Goal: Transaction & Acquisition: Purchase product/service

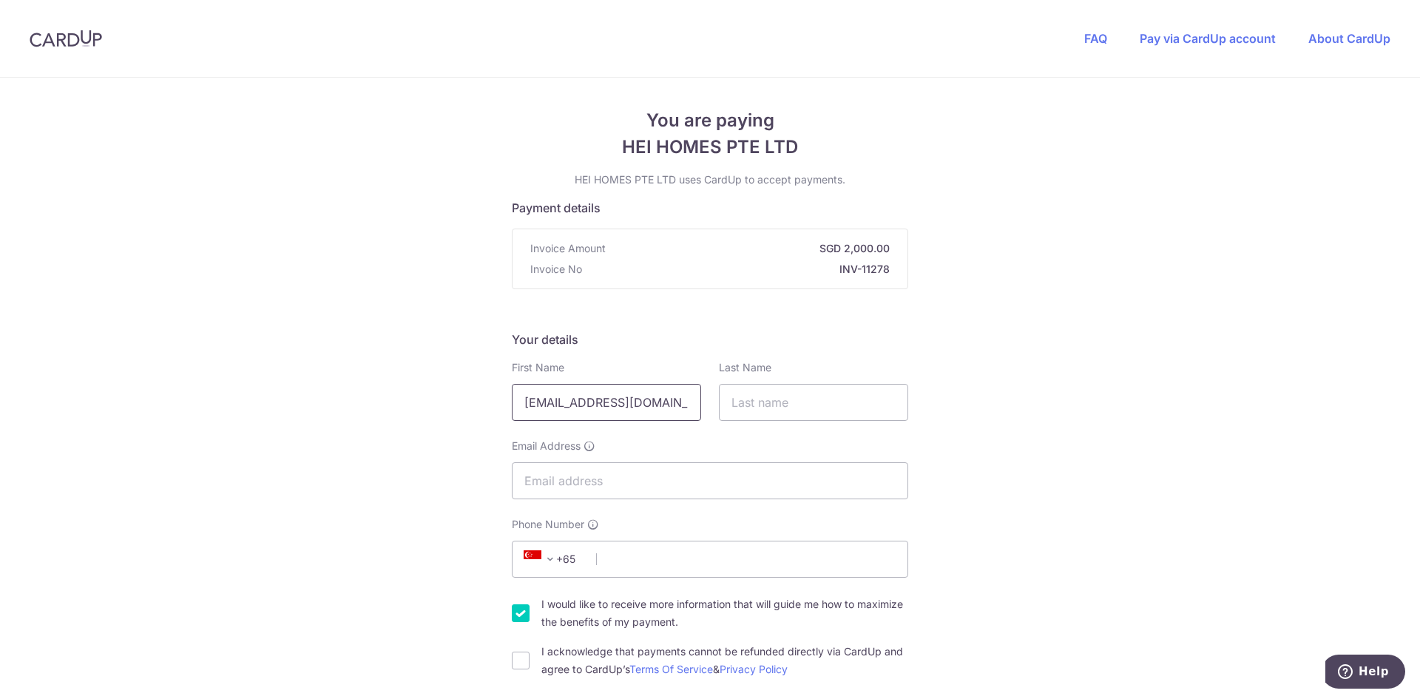
scroll to position [0, 21]
drag, startPoint x: 520, startPoint y: 406, endPoint x: 701, endPoint y: 401, distance: 181.2
click at [701, 401] on div "First Name [EMAIL_ADDRESS][DOMAIN_NAME]" at bounding box center [606, 390] width 207 height 61
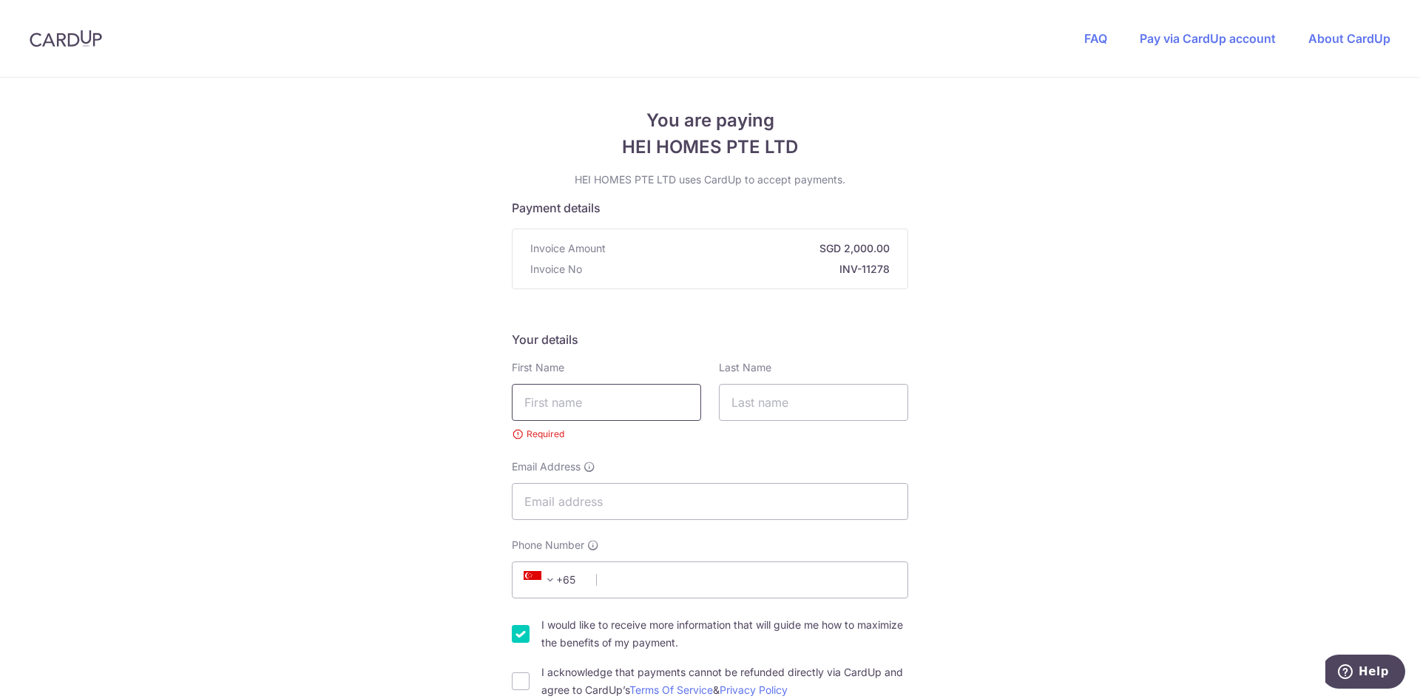
scroll to position [0, 0]
click at [592, 501] on input "Email Address" at bounding box center [710, 501] width 396 height 37
paste input "[EMAIL_ADDRESS][DOMAIN_NAME]"
type input "[EMAIL_ADDRESS][DOMAIN_NAME]"
click at [616, 408] on input "text" at bounding box center [606, 402] width 189 height 37
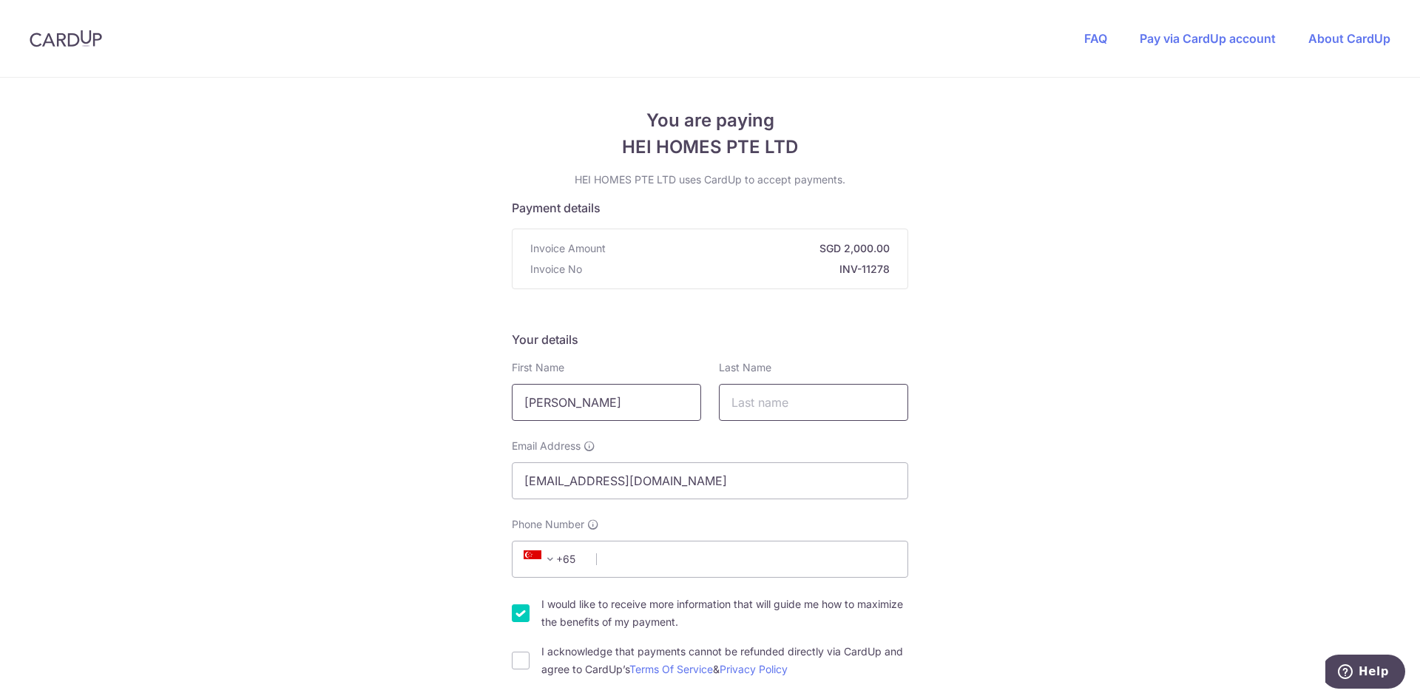
type input "[PERSON_NAME]"
click at [722, 396] on input "text" at bounding box center [813, 402] width 189 height 37
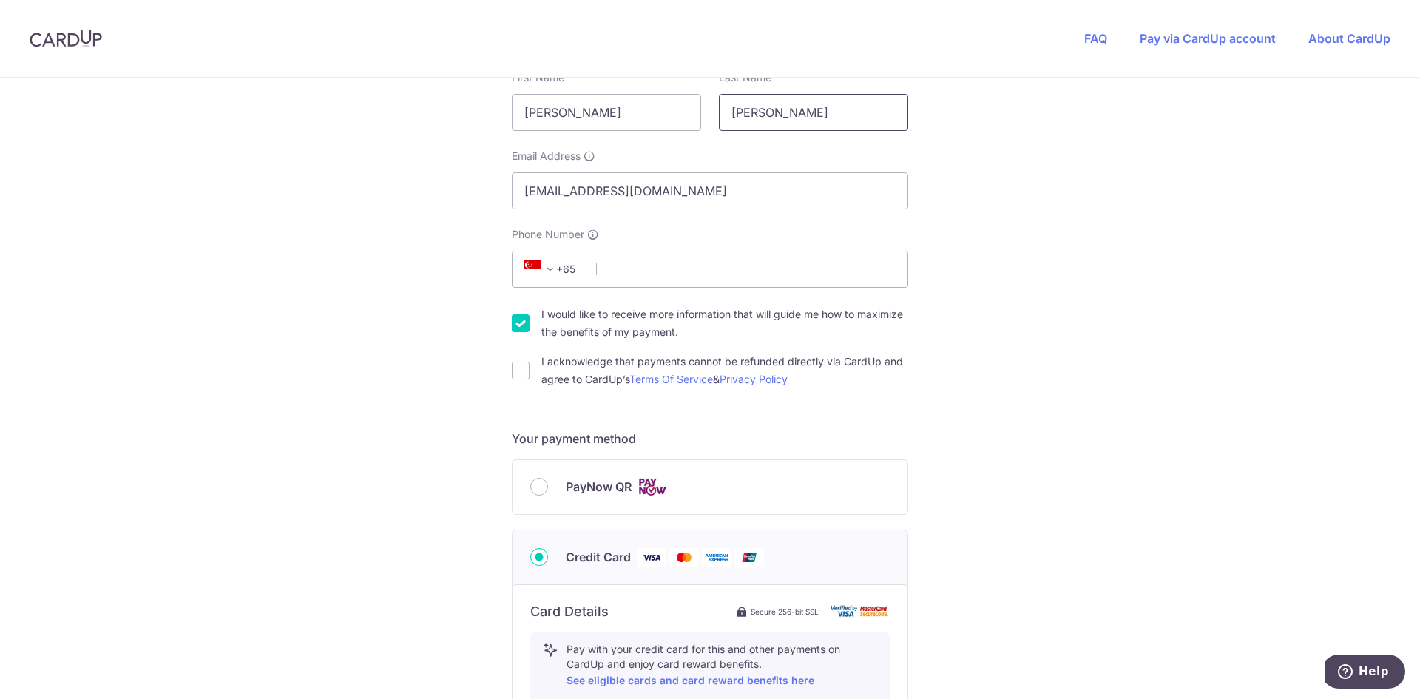
scroll to position [296, 0]
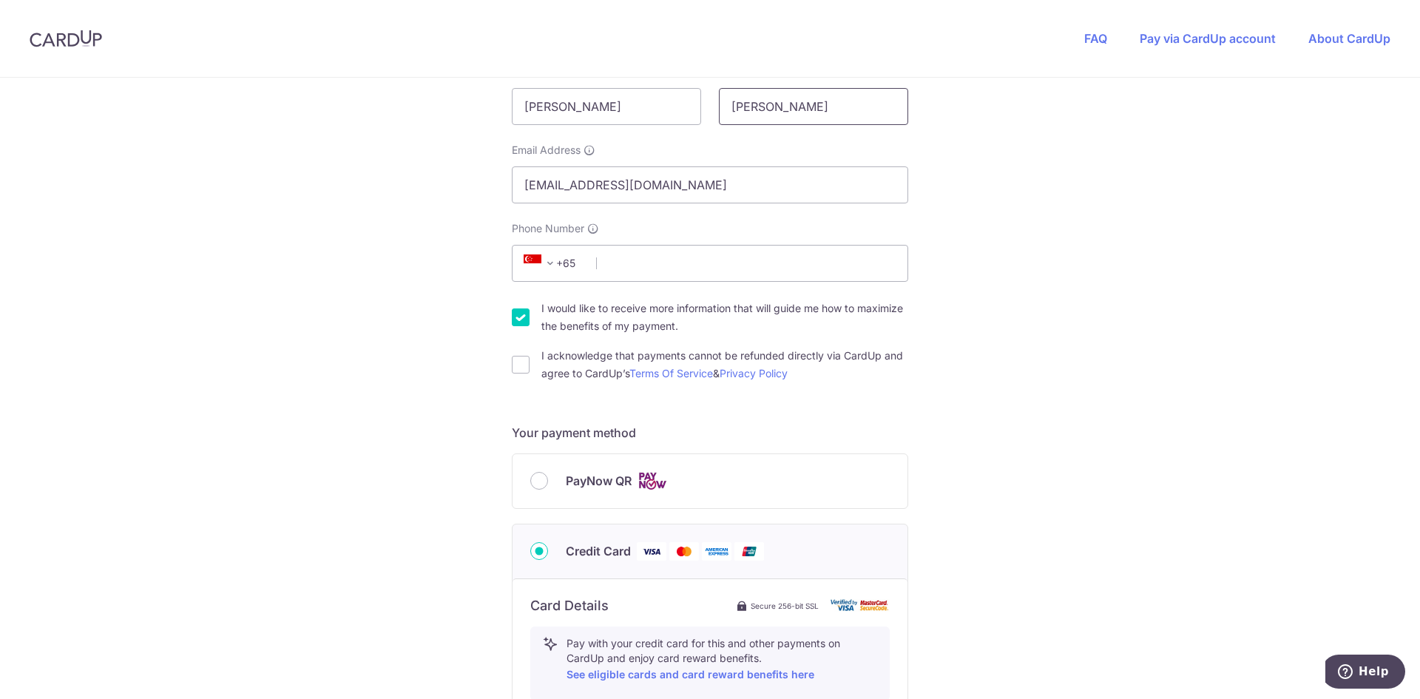
type input "[PERSON_NAME]"
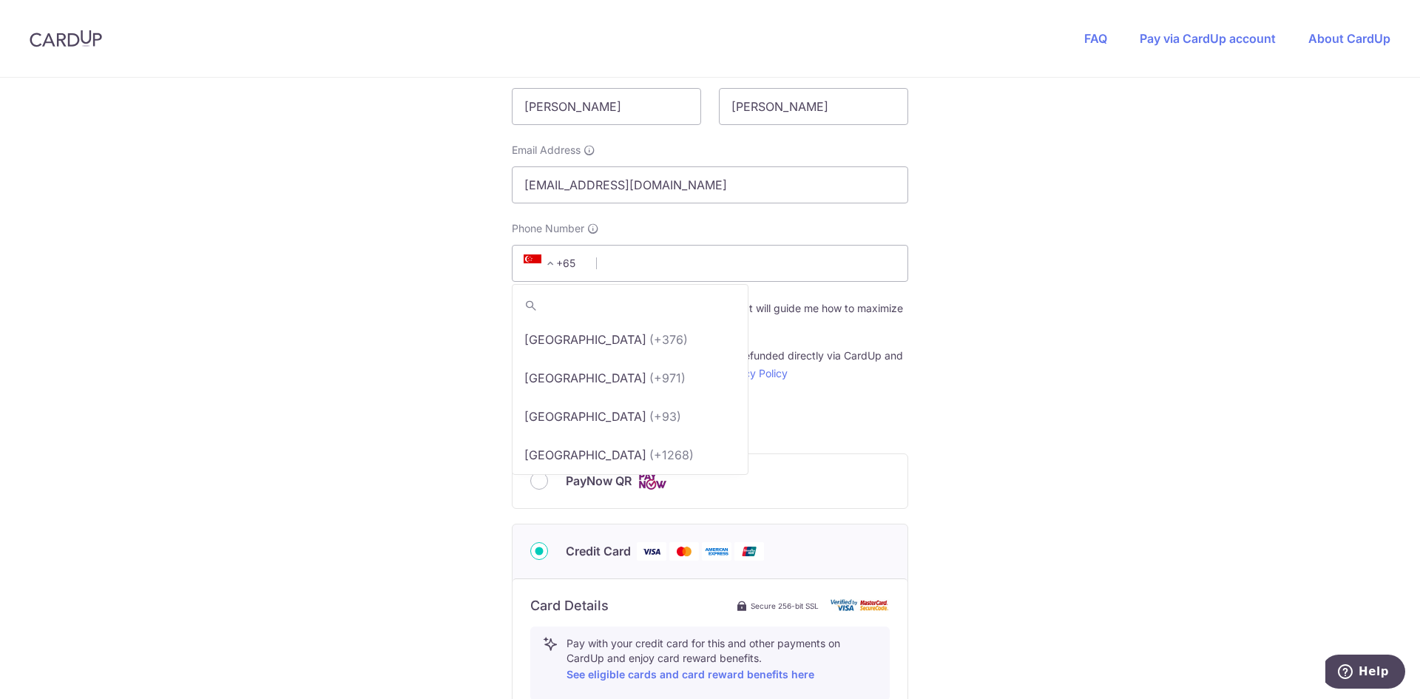
click at [544, 263] on span at bounding box center [550, 263] width 18 height 18
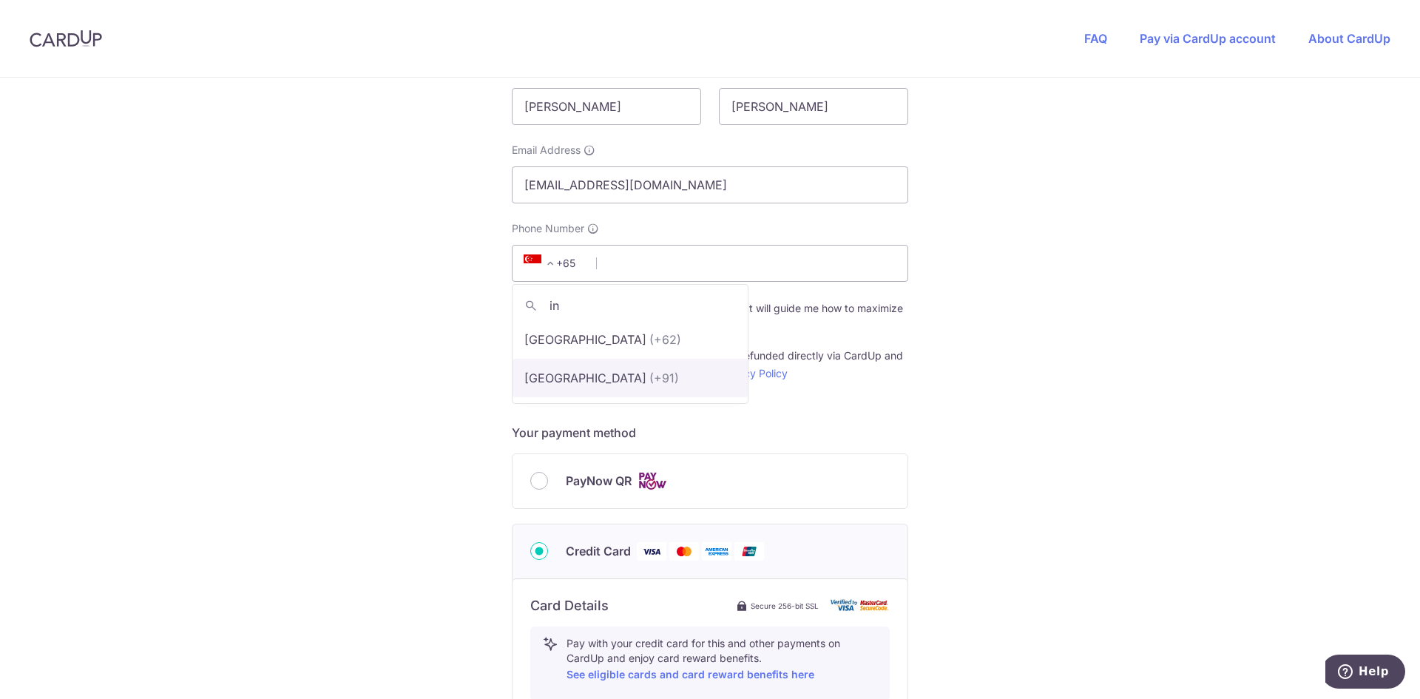
type input "in"
select select "105"
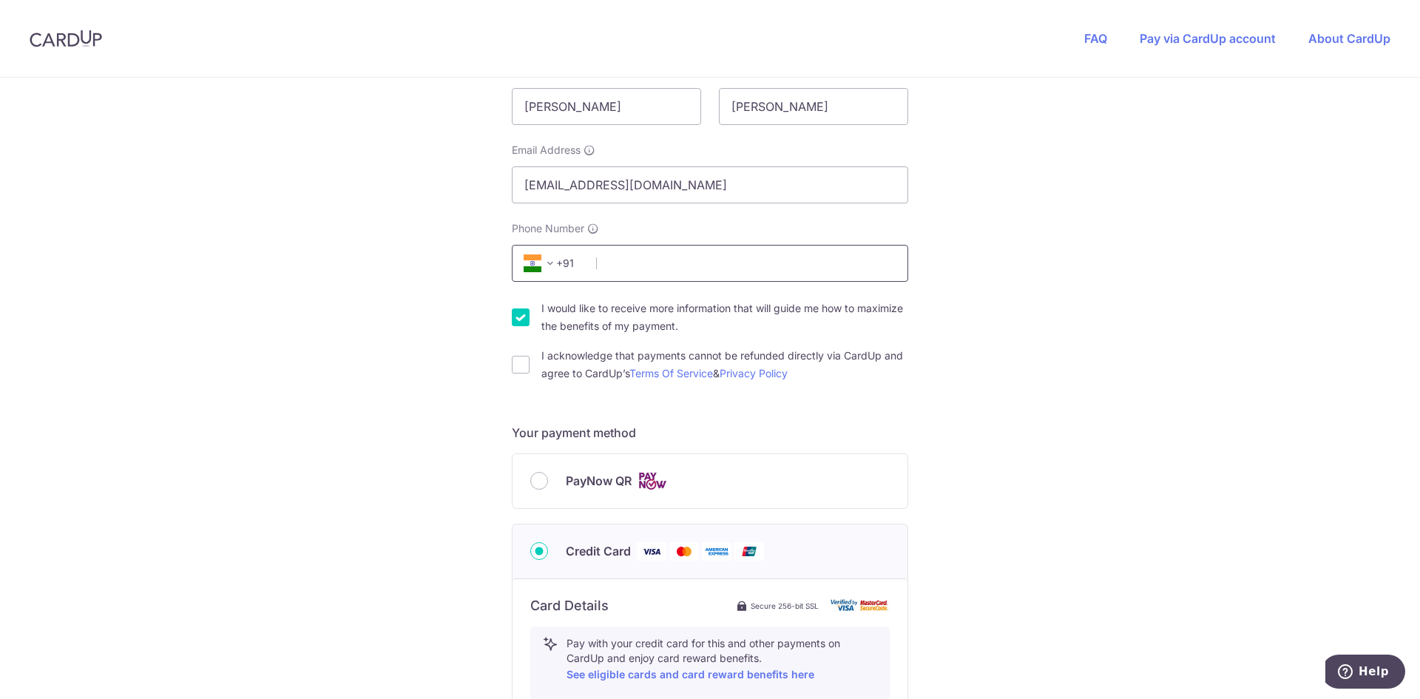
click at [613, 261] on input "Phone Number" at bounding box center [710, 263] width 396 height 37
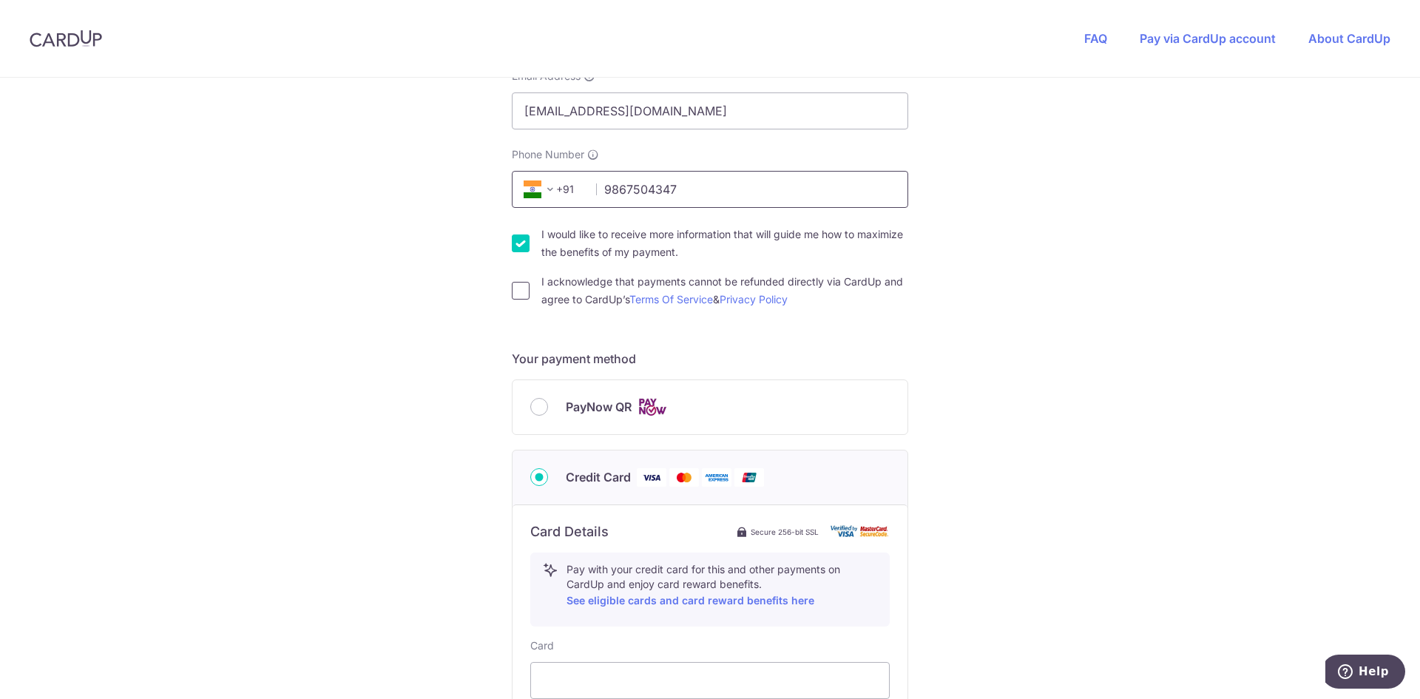
type input "9867504347"
click at [519, 291] on input "I acknowledge that payments cannot be refunded directly via CardUp and agree to…" at bounding box center [521, 291] width 18 height 18
checkbox input "true"
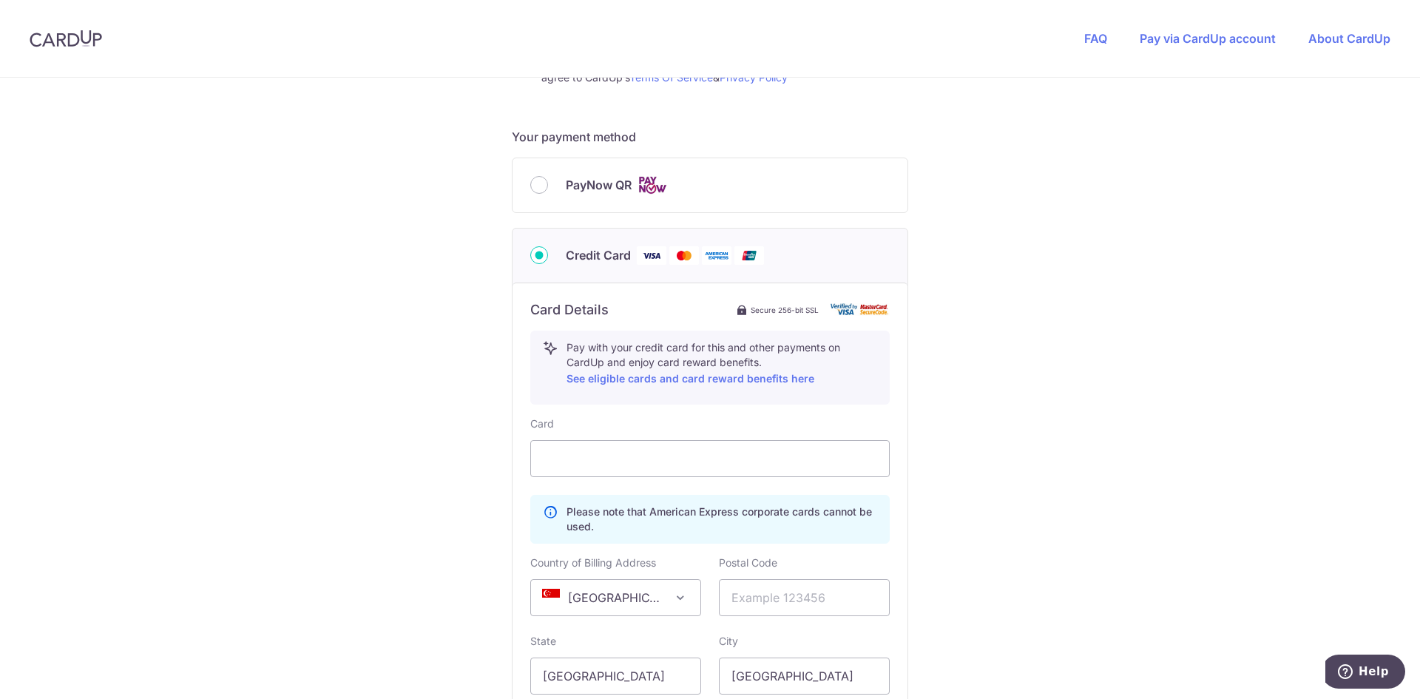
scroll to position [666, 0]
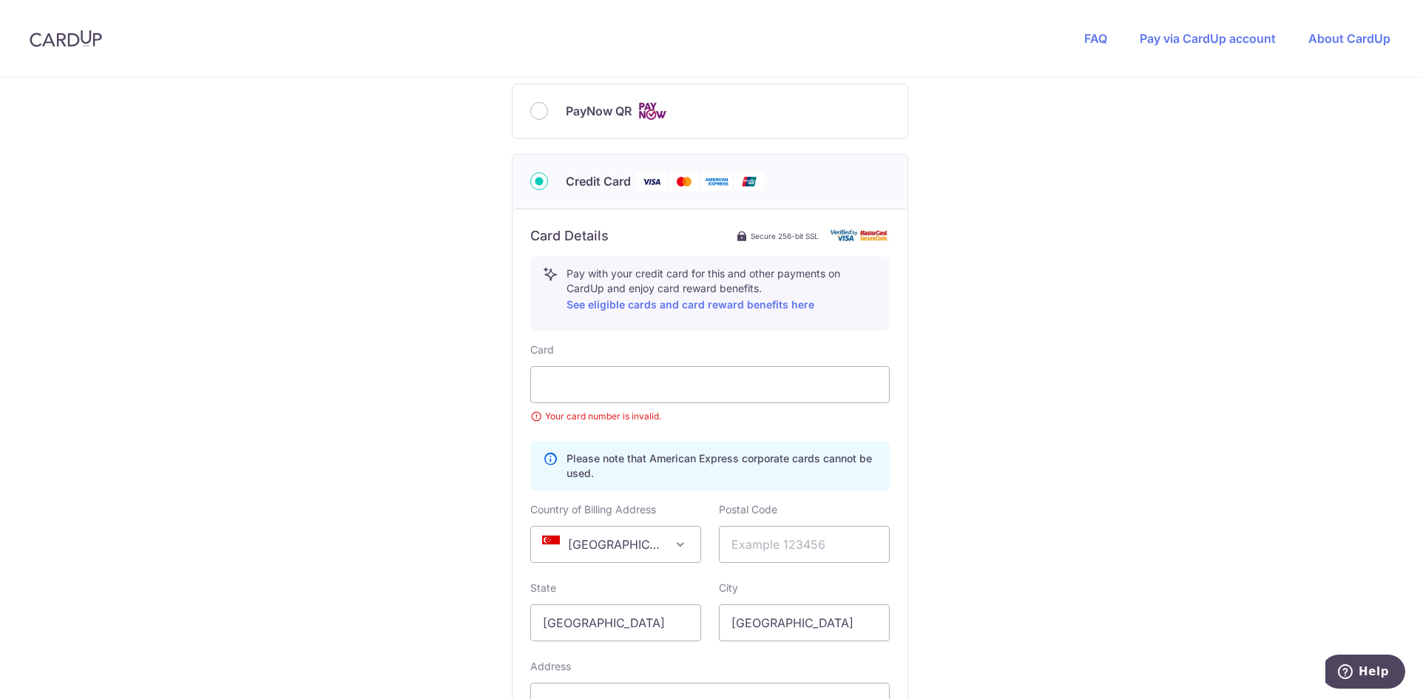
click at [1058, 385] on div "You are paying HEI HOMES PTE LTD HEI HOMES PTE LTD uses CardUp to accept paymen…" at bounding box center [710, 174] width 1420 height 1524
click at [1135, 446] on div "You are paying HEI HOMES PTE LTD HEI HOMES PTE LTD uses CardUp to accept paymen…" at bounding box center [710, 174] width 1420 height 1524
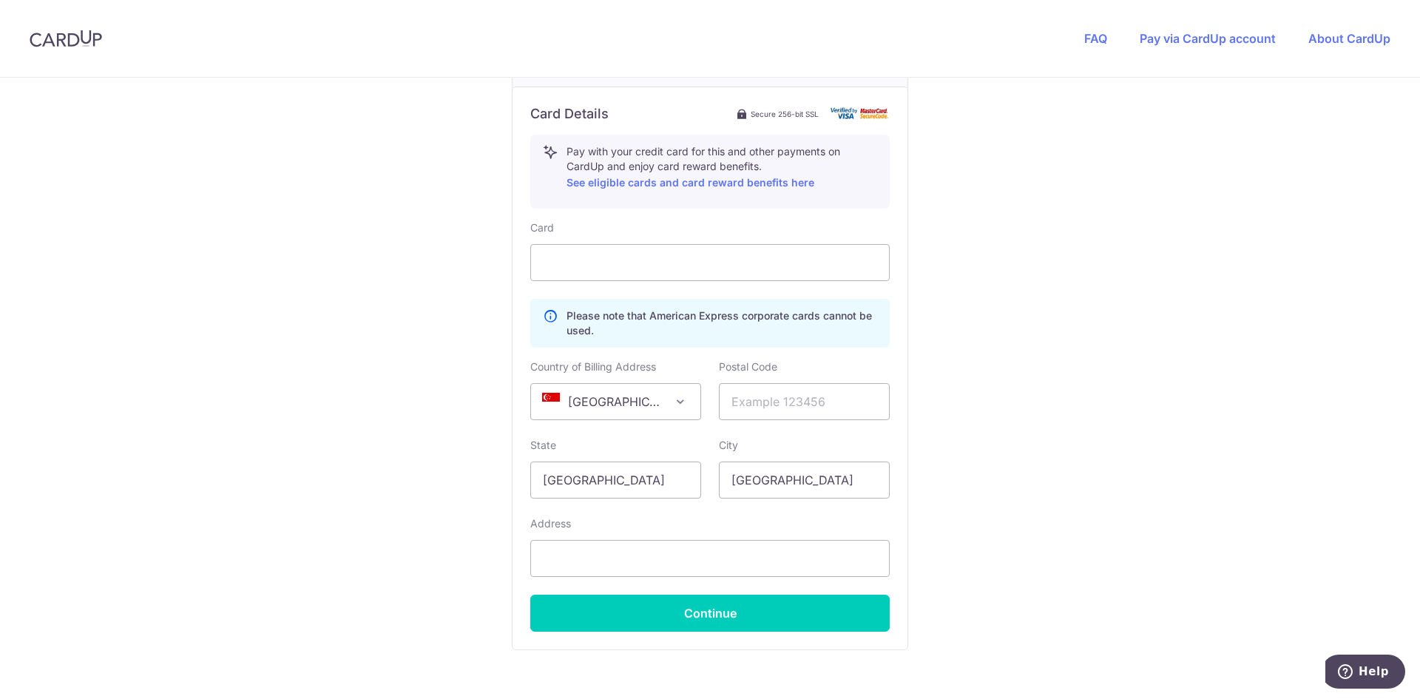
scroll to position [813, 0]
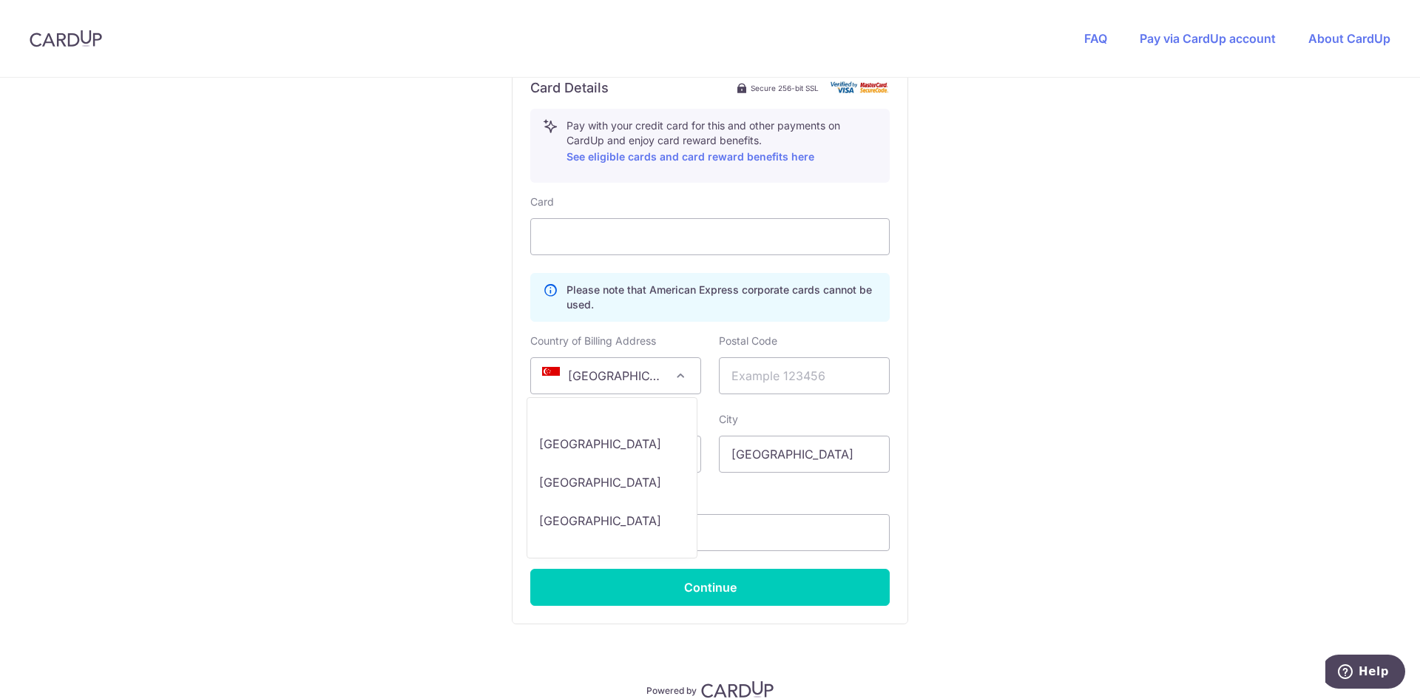
click at [677, 373] on span at bounding box center [680, 376] width 18 height 18
click at [1064, 452] on div "You are paying HEI HOMES PTE LTD HEI HOMES PTE LTD uses CardUp to accept paymen…" at bounding box center [710, 15] width 1420 height 1503
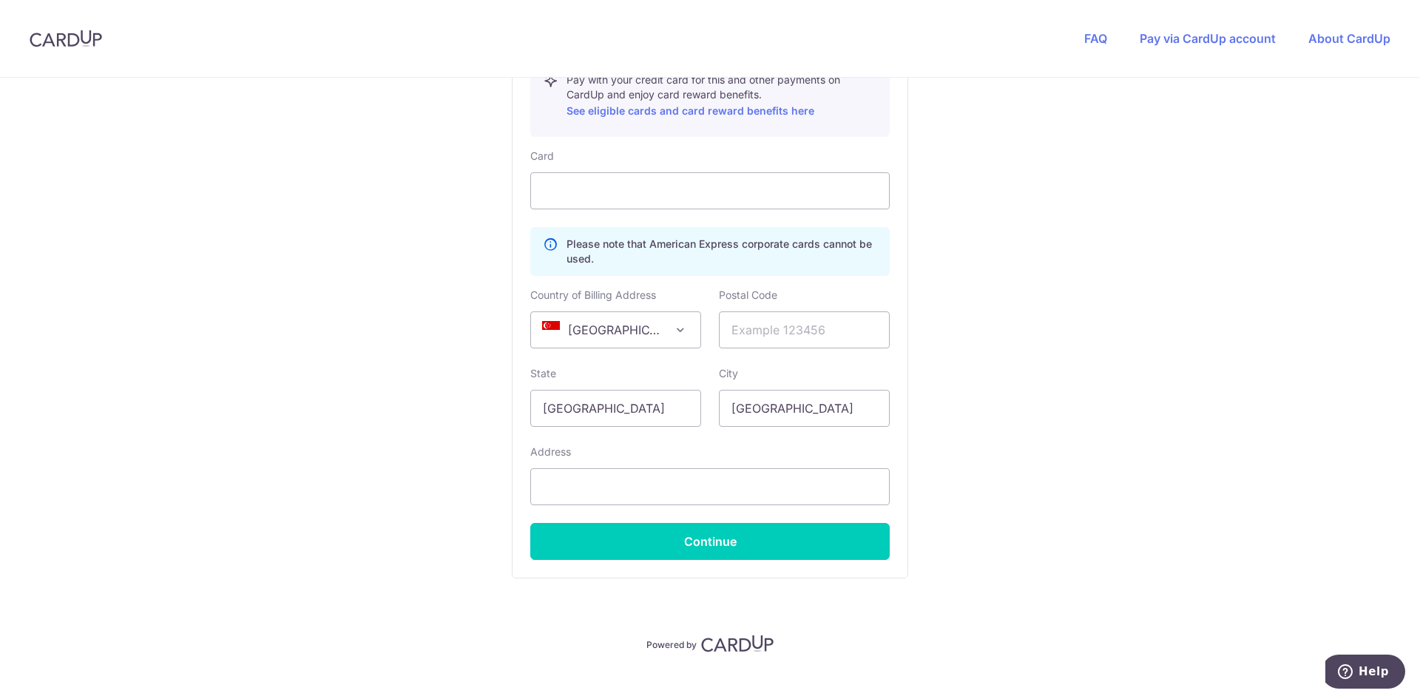
scroll to position [882, 0]
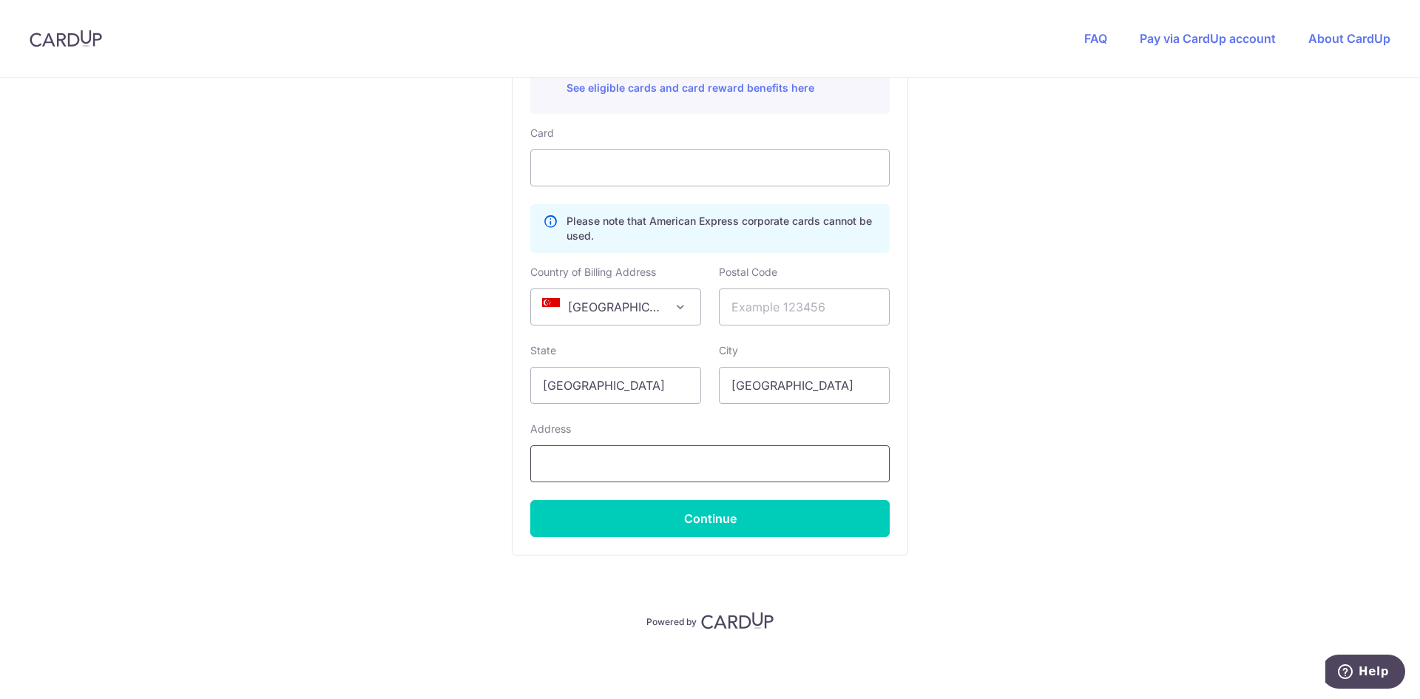
click at [570, 455] on input "text" at bounding box center [709, 463] width 359 height 37
click at [789, 307] on input "text" at bounding box center [804, 306] width 171 height 37
paste input "267829"
type input "267829"
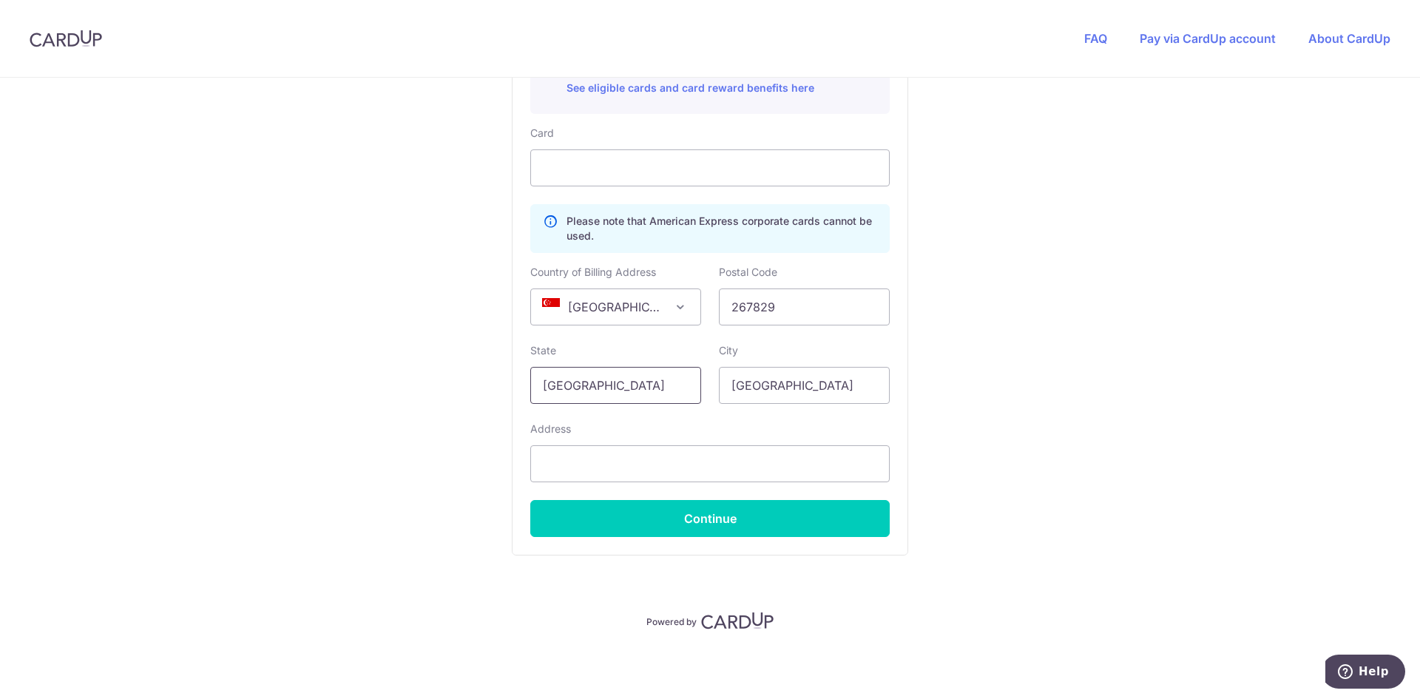
click at [652, 396] on input "[GEOGRAPHIC_DATA]" at bounding box center [615, 385] width 171 height 37
click at [629, 460] on input "text" at bounding box center [709, 463] width 359 height 37
paste input "[STREET_ADDRESS],"
type input "[STREET_ADDRESS]"
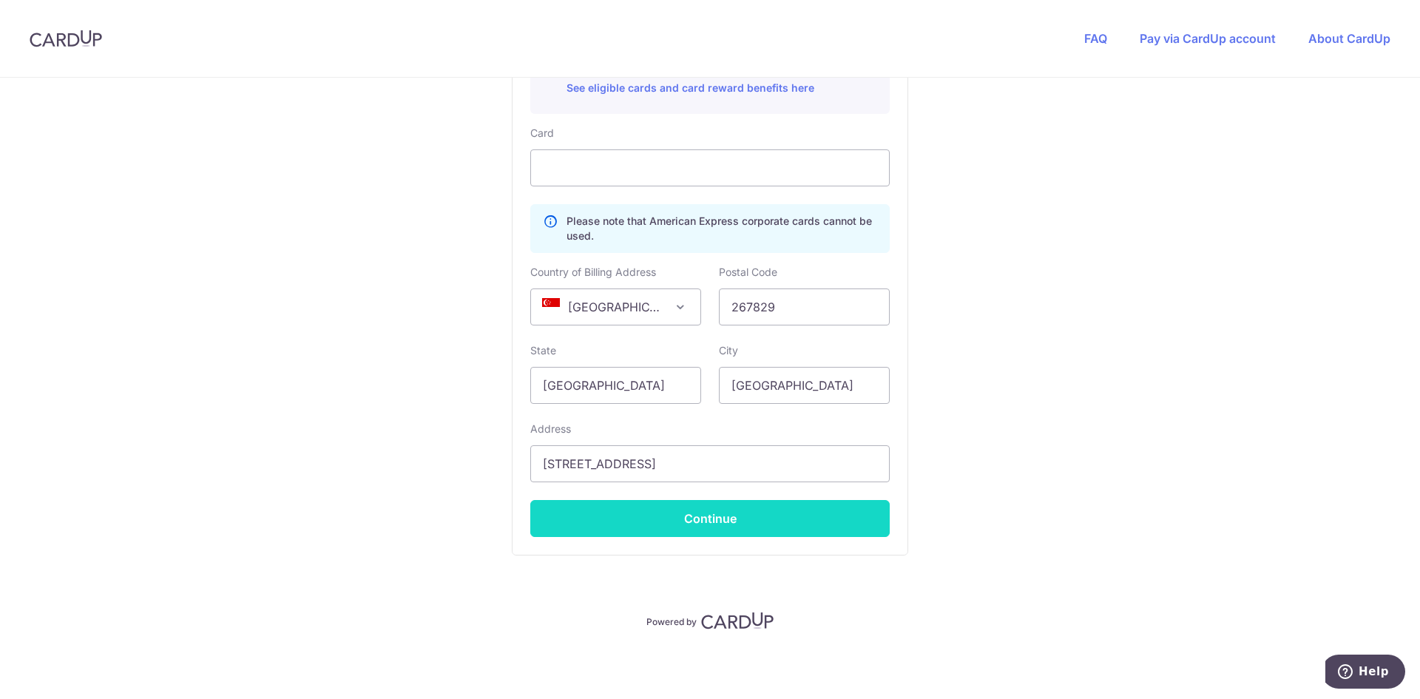
click at [683, 522] on button "Continue" at bounding box center [709, 518] width 359 height 37
type input "**** 0843"
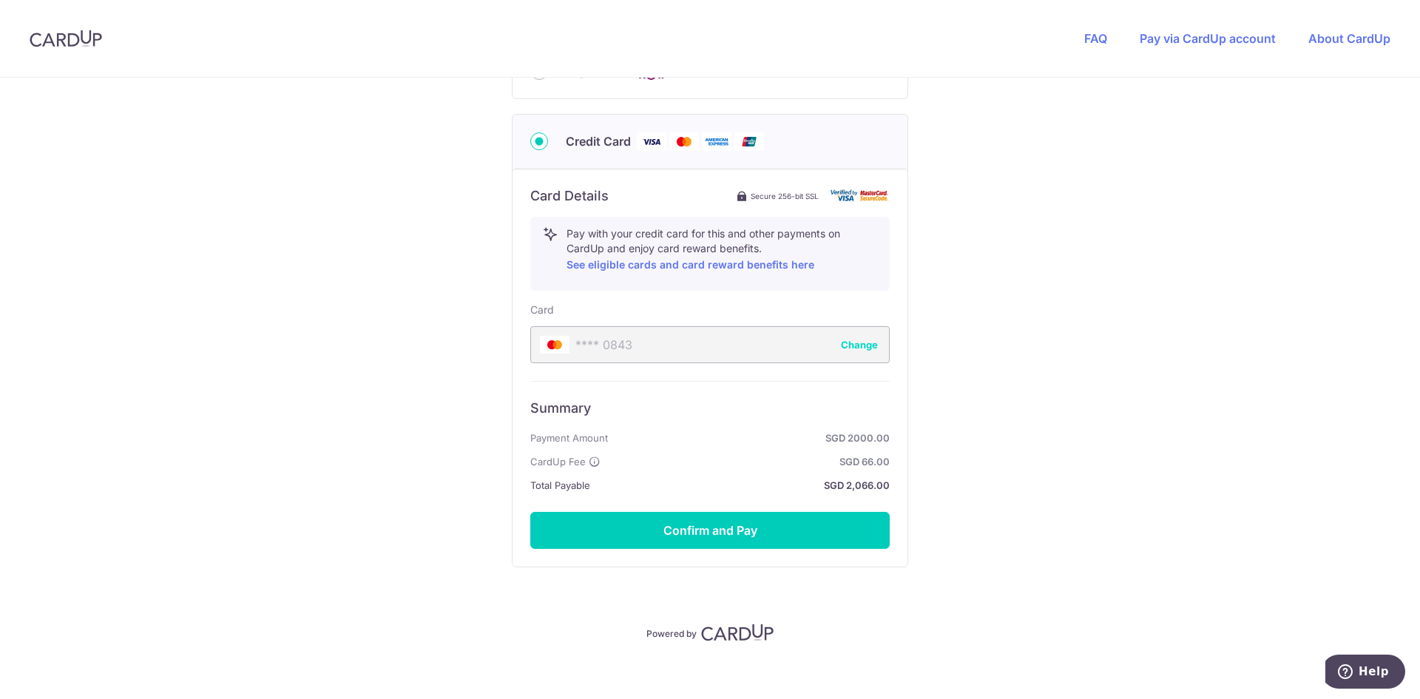
scroll to position [717, 0]
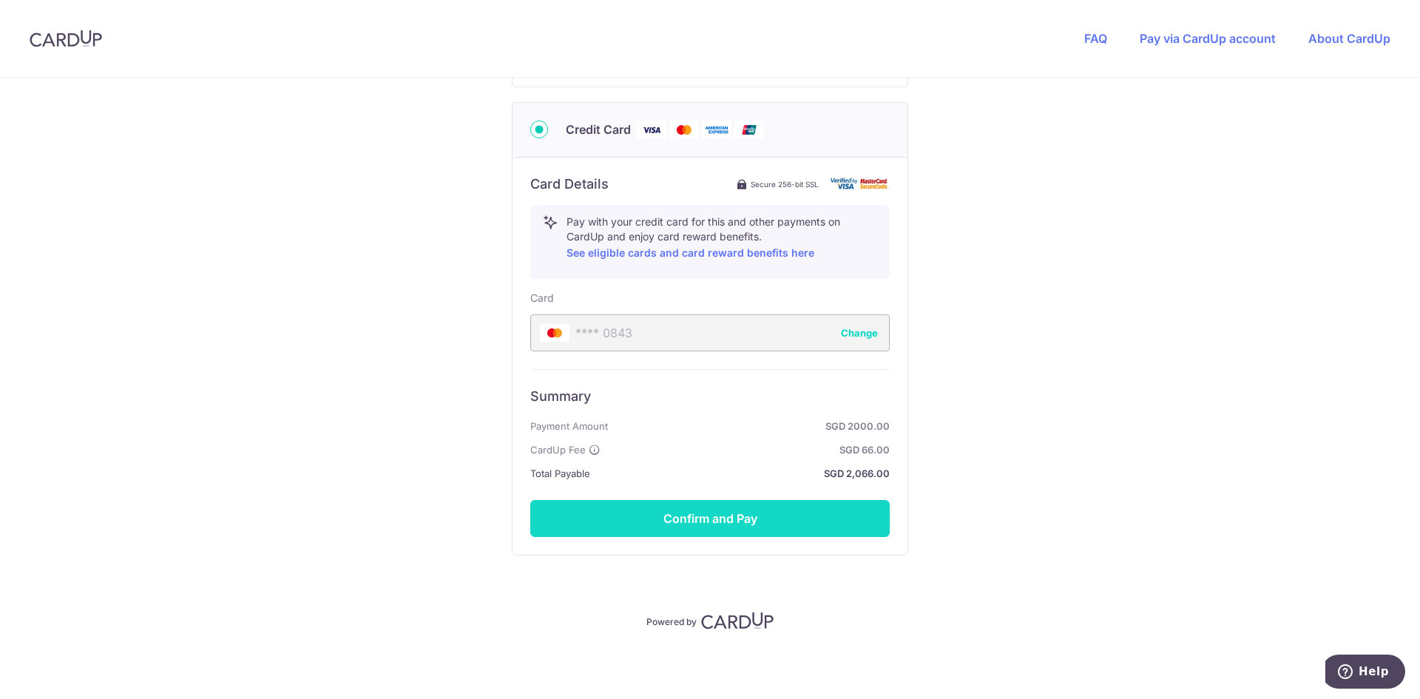
click at [704, 518] on button "Confirm and Pay" at bounding box center [709, 518] width 359 height 37
